Goal: Task Accomplishment & Management: Complete application form

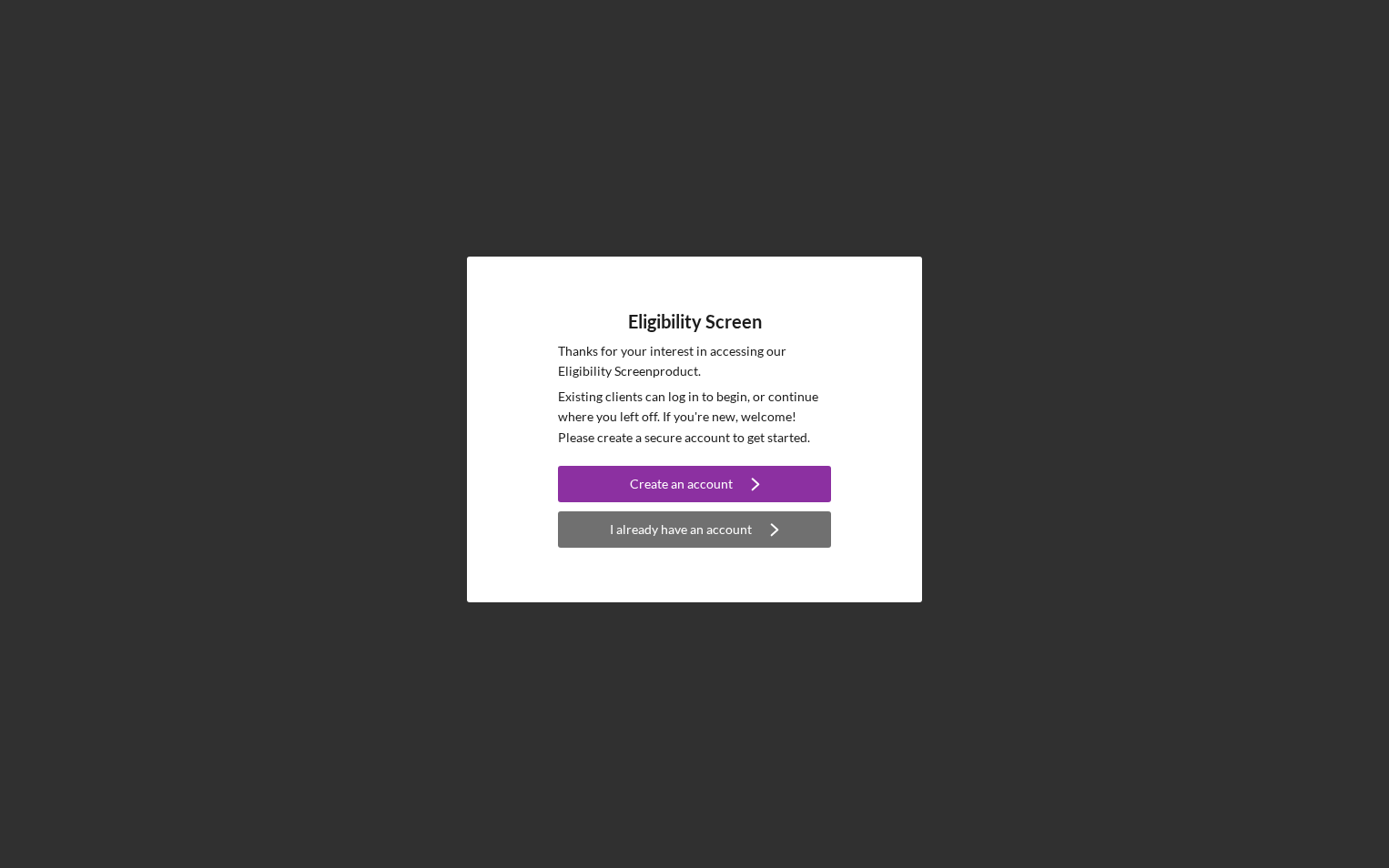
click at [731, 526] on div "I already have an account" at bounding box center [681, 529] width 142 height 36
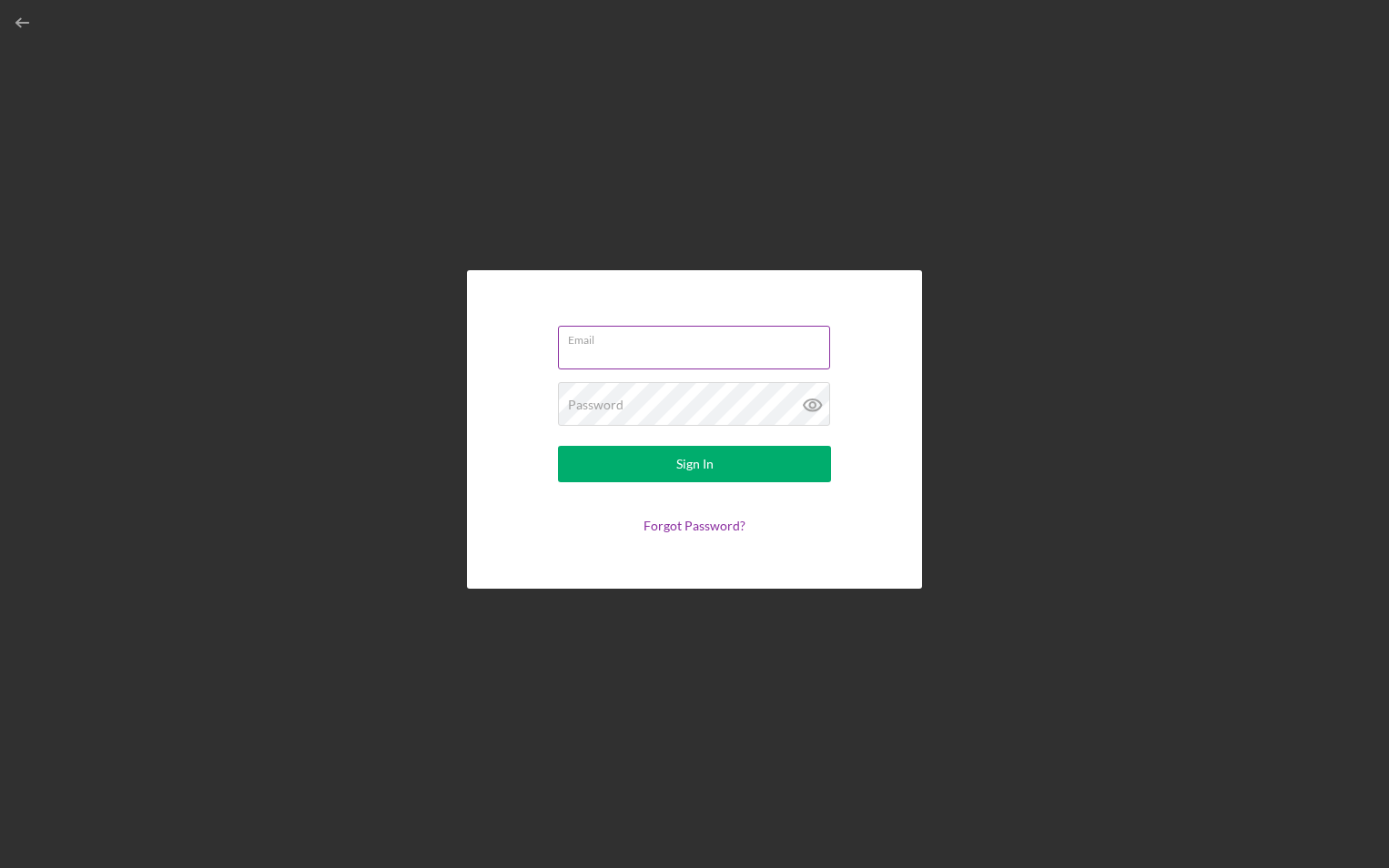
click at [688, 360] on input "Email" at bounding box center [694, 347] width 272 height 44
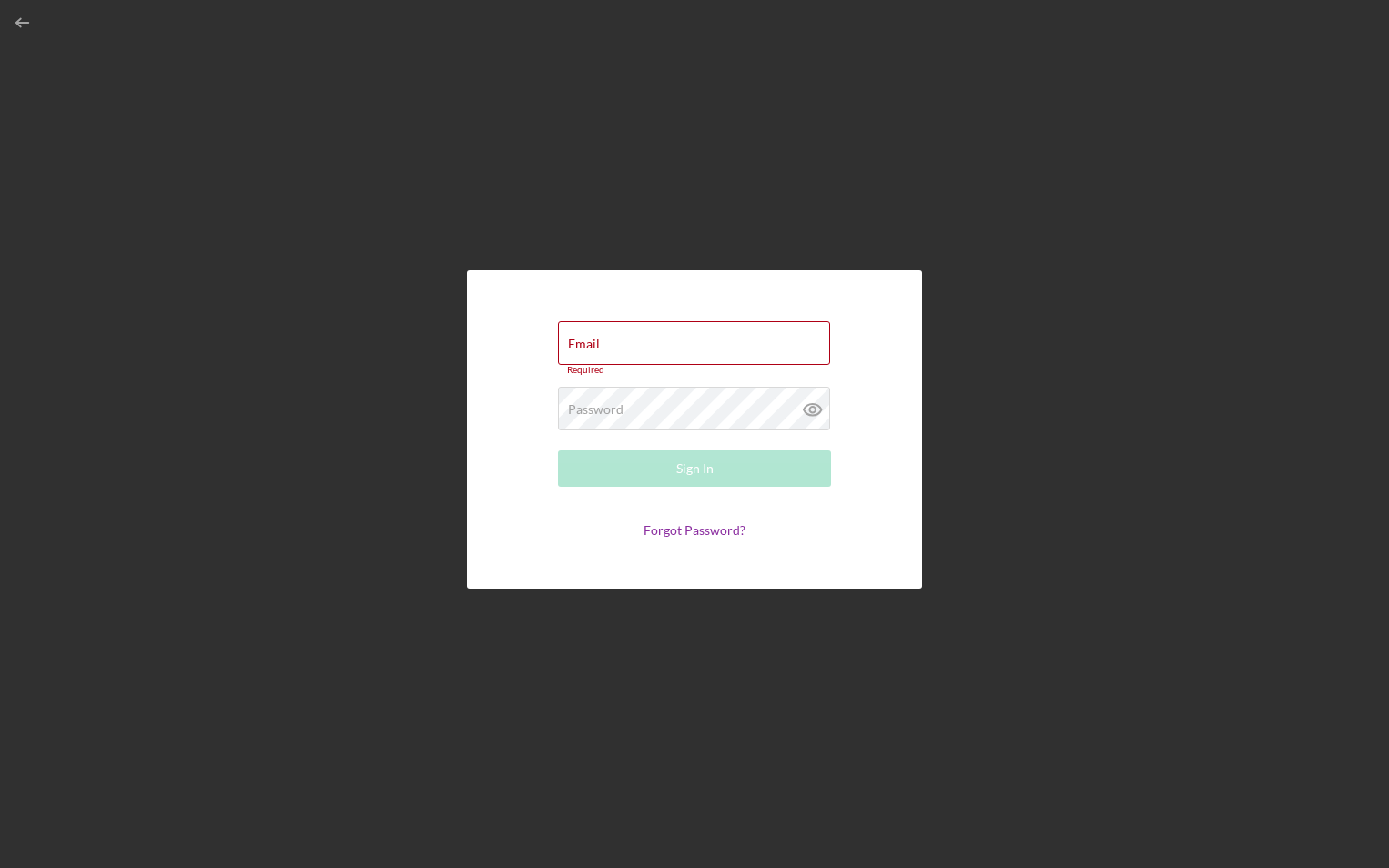
drag, startPoint x: 441, startPoint y: 457, endPoint x: 461, endPoint y: 453, distance: 20.4
click at [444, 458] on div "Email Required Password Required Sign In Forgot Password?" at bounding box center [695, 429] width 1371 height 860
click at [671, 348] on input "Email" at bounding box center [694, 343] width 272 height 44
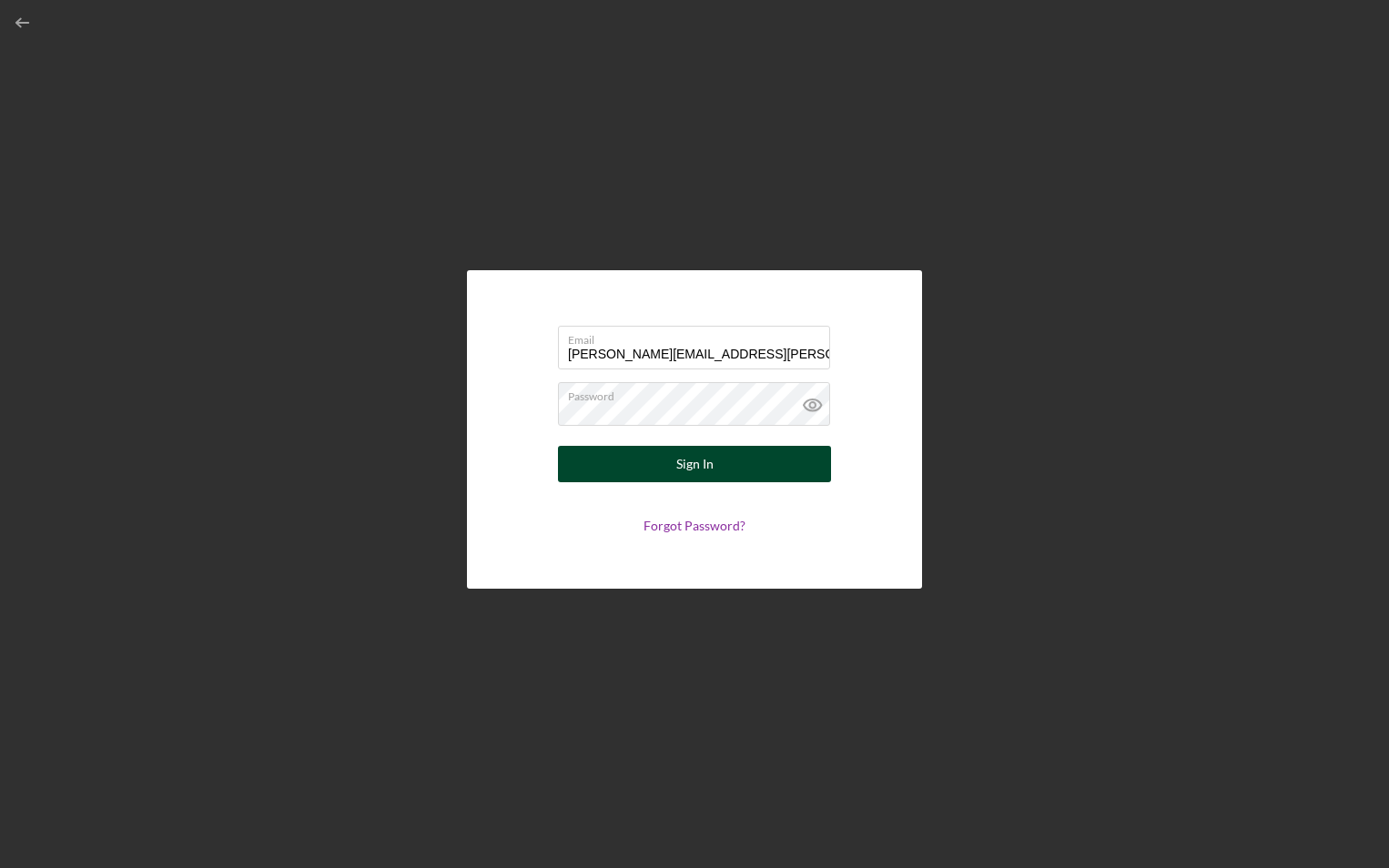
click at [696, 472] on div "Sign In" at bounding box center [695, 464] width 37 height 36
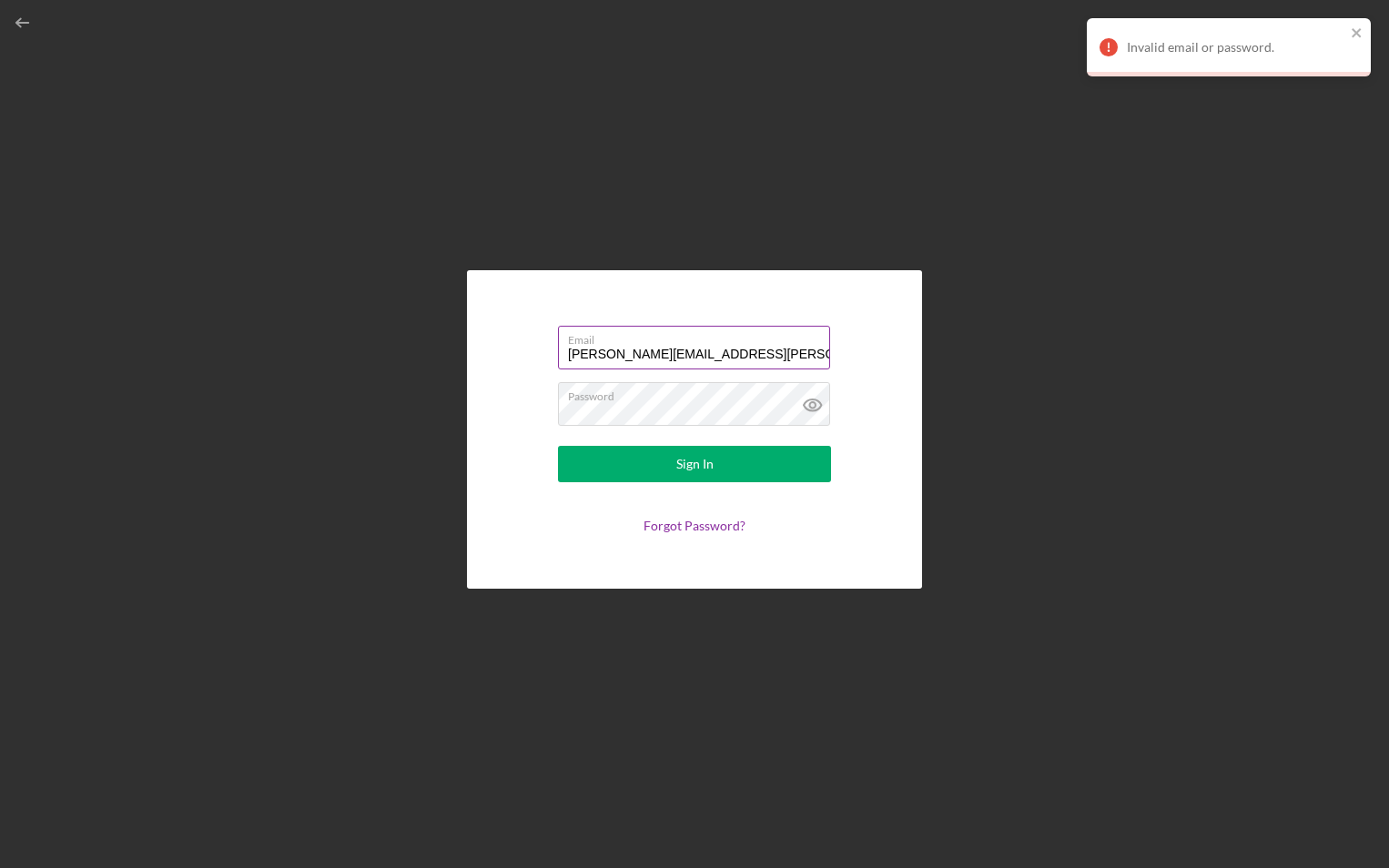
click at [764, 348] on input "[PERSON_NAME][EMAIL_ADDRESS][PERSON_NAME][DOMAIN_NAME]" at bounding box center [694, 347] width 272 height 44
drag, startPoint x: 764, startPoint y: 348, endPoint x: 481, endPoint y: 326, distance: 283.9
click at [481, 326] on div "Email [PERSON_NAME][EMAIL_ADDRESS][PERSON_NAME][DOMAIN_NAME] Password Sign In F…" at bounding box center [694, 429] width 456 height 319
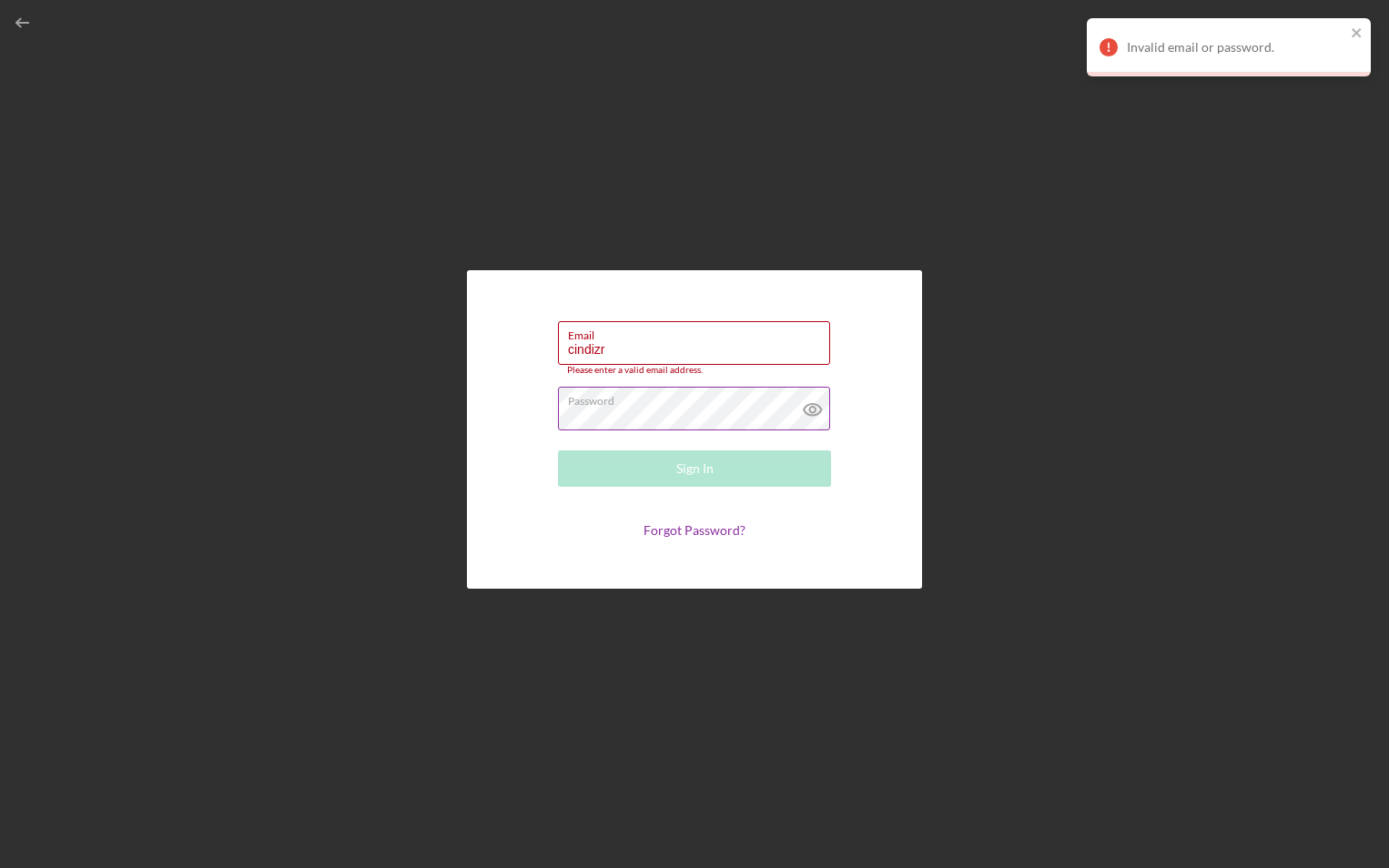
type input "[EMAIL_ADDRESS][DOMAIN_NAME]"
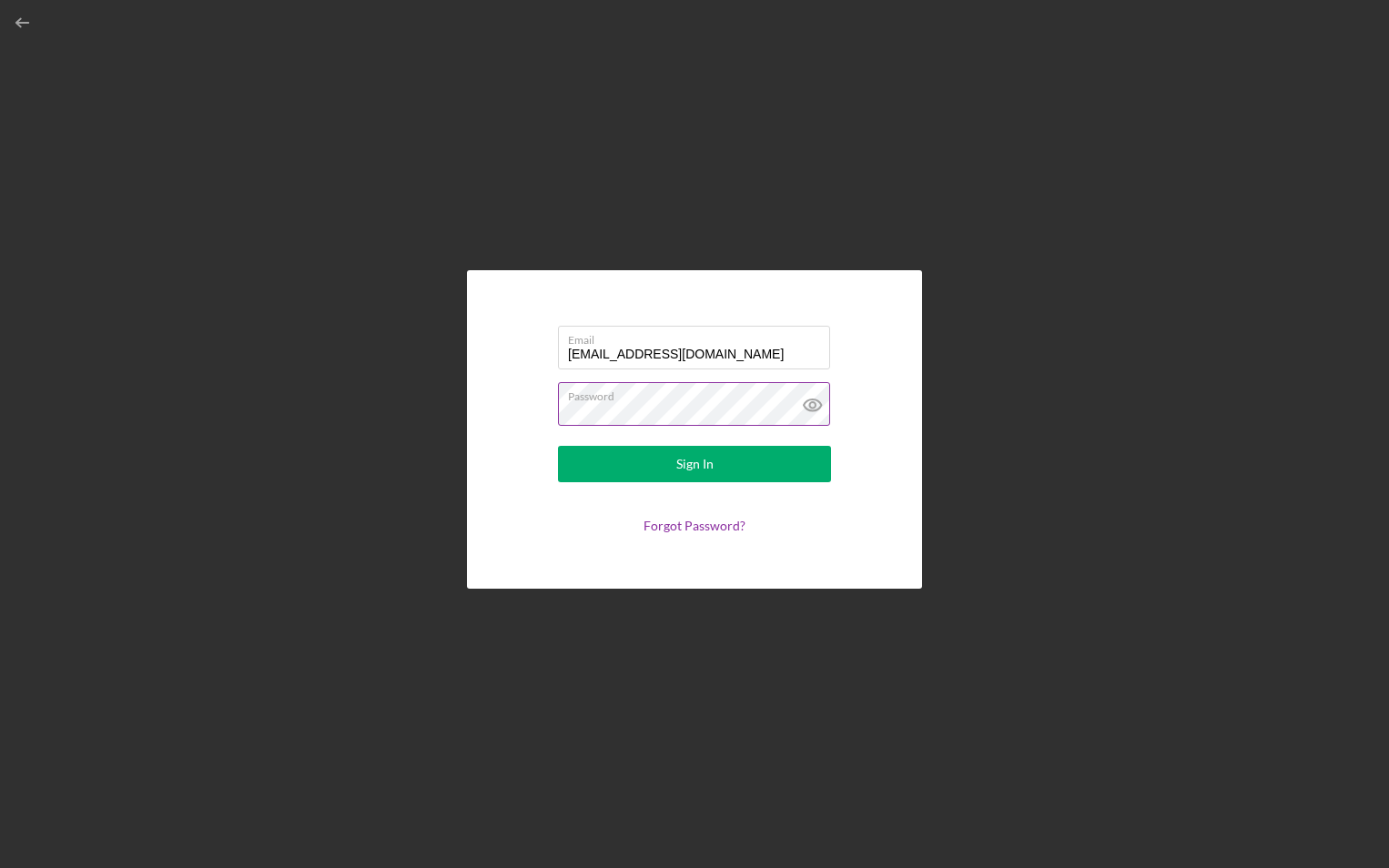
click at [816, 410] on icon at bounding box center [812, 405] width 17 height 12
click at [686, 470] on div "Sign In" at bounding box center [695, 464] width 37 height 36
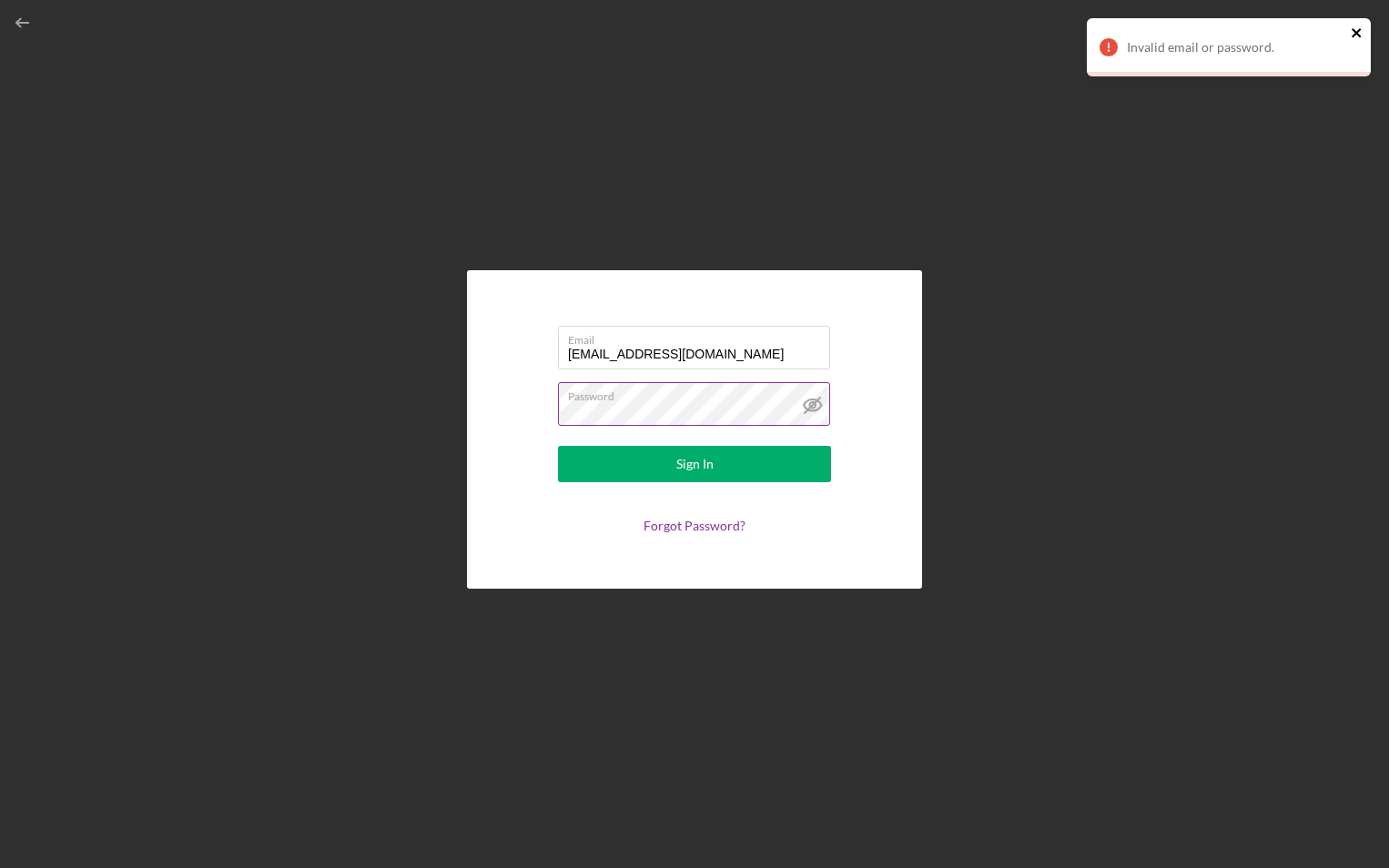
click at [1353, 37] on icon "close" at bounding box center [1357, 33] width 13 height 15
